Goal: Transaction & Acquisition: Purchase product/service

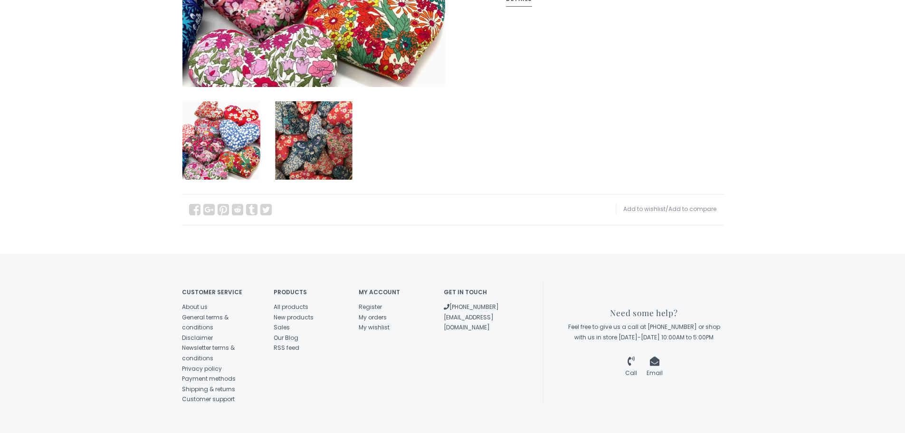
scroll to position [390, 0]
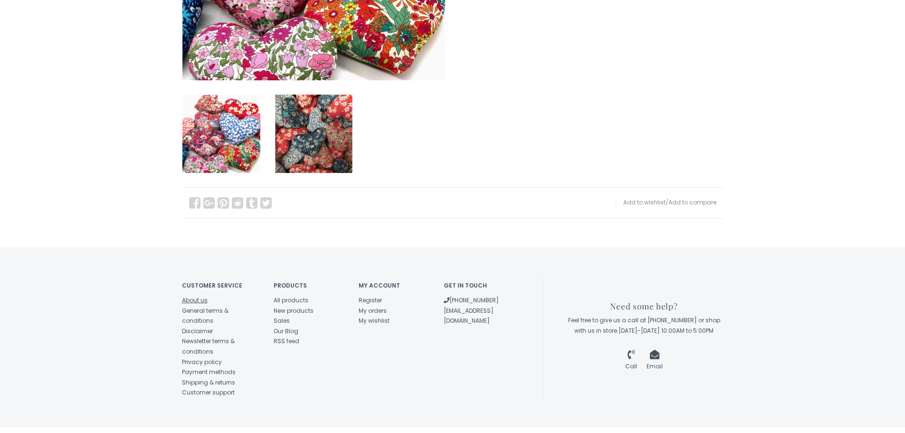
click at [194, 296] on link "About us" at bounding box center [195, 300] width 26 height 8
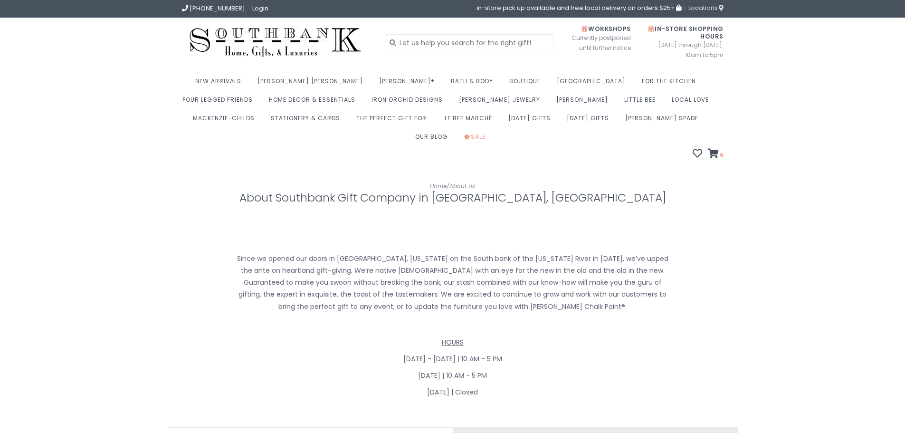
click at [699, 7] on span "Locations" at bounding box center [706, 7] width 35 height 9
click at [702, 9] on span "Locations" at bounding box center [706, 7] width 35 height 9
click at [472, 41] on input "text" at bounding box center [469, 42] width 169 height 17
type input "liberty lavender sachet"
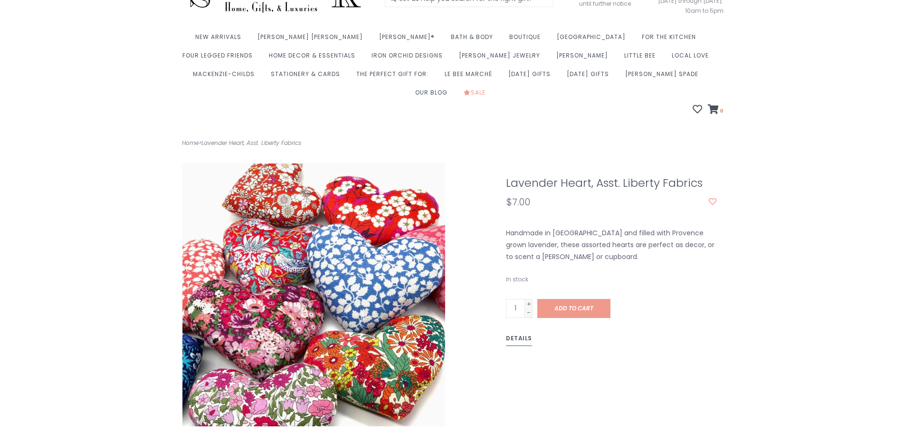
scroll to position [38, 0]
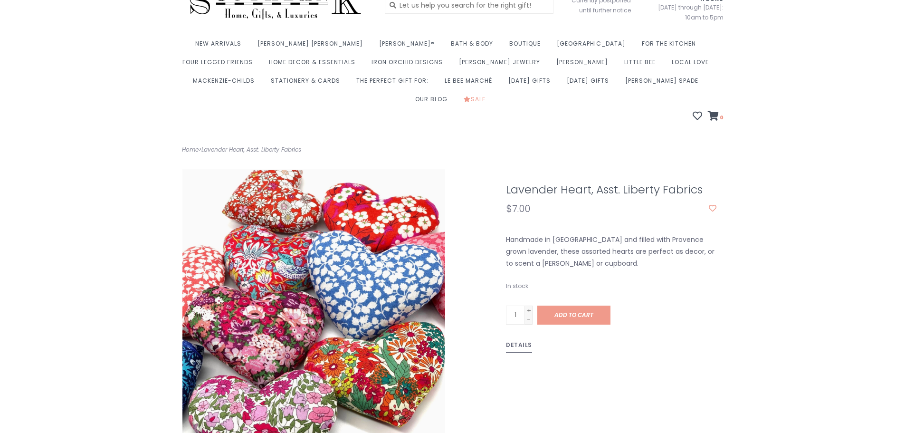
click at [520, 340] on link "Details" at bounding box center [519, 346] width 26 height 13
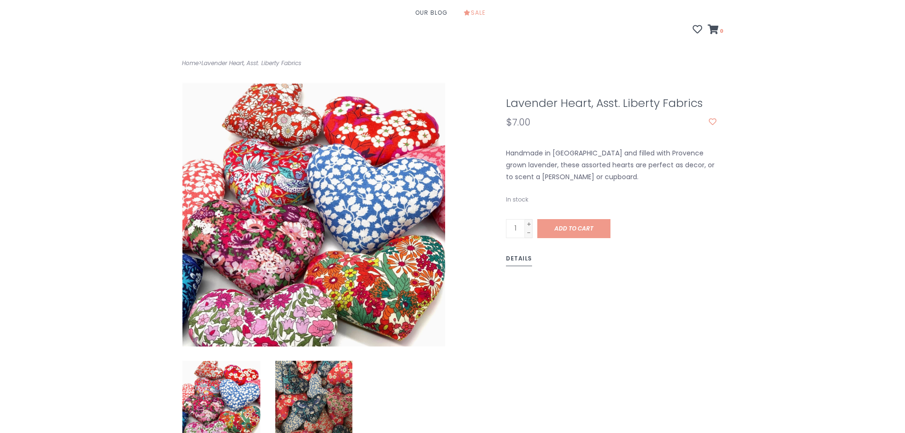
scroll to position [182, 0]
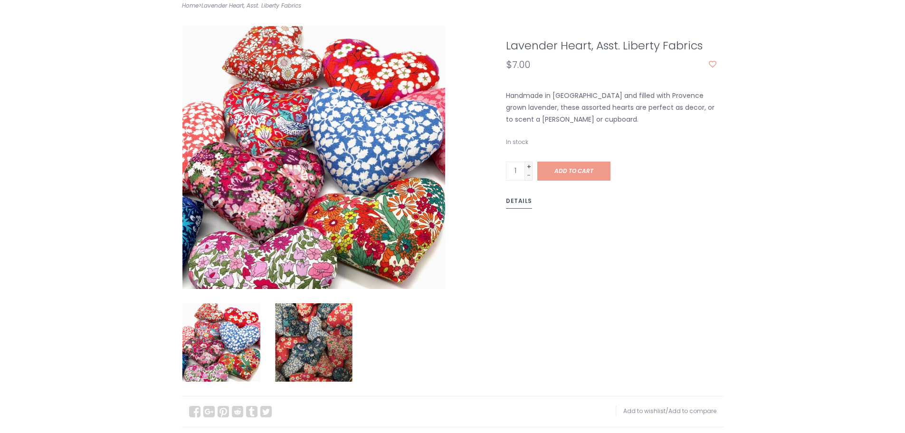
click at [531, 162] on link "+" at bounding box center [529, 166] width 8 height 9
type input "3"
click at [531, 162] on link "+" at bounding box center [529, 166] width 8 height 9
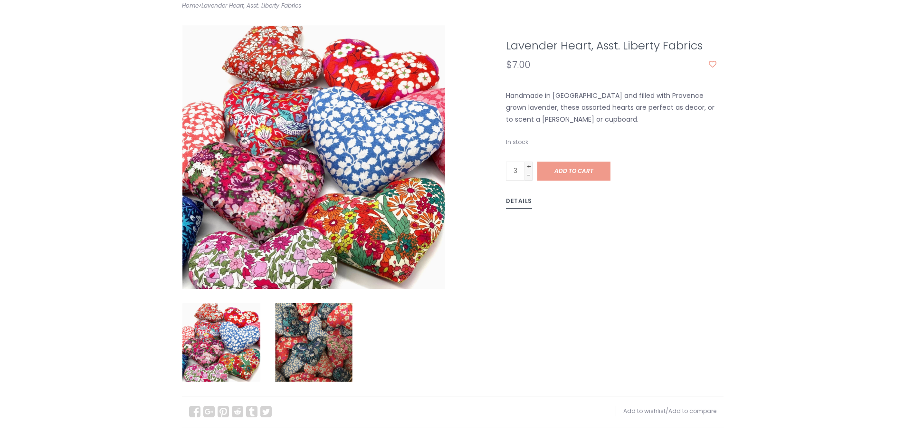
click at [527, 162] on link "+" at bounding box center [529, 166] width 8 height 9
click at [526, 162] on link "+" at bounding box center [529, 166] width 8 height 9
click at [566, 162] on link "Add to cart" at bounding box center [573, 171] width 73 height 19
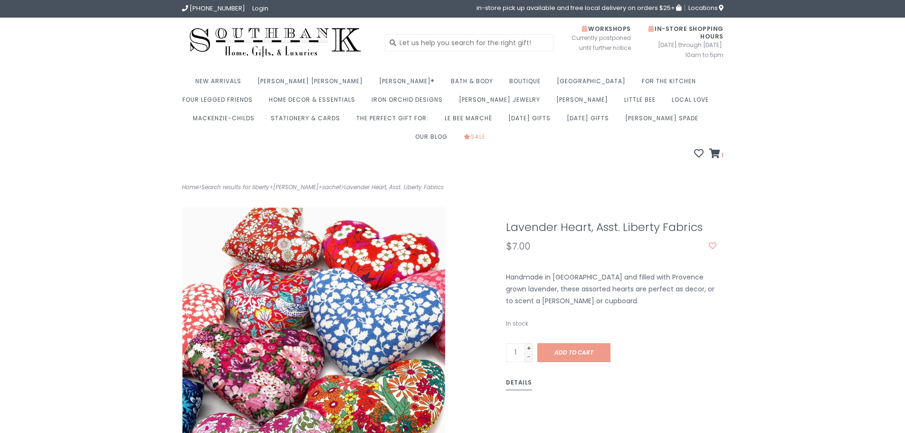
click at [528, 344] on link "+" at bounding box center [529, 348] width 8 height 9
type input "3"
click at [528, 344] on link "+" at bounding box center [529, 348] width 8 height 9
click at [571, 348] on span "Add to cart" at bounding box center [574, 352] width 39 height 8
